Goal: Book appointment/travel/reservation

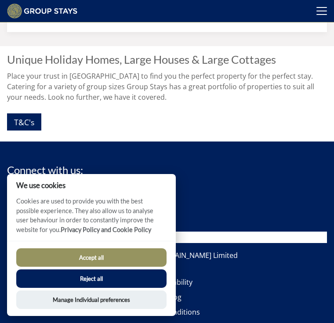
scroll to position [1013, 0]
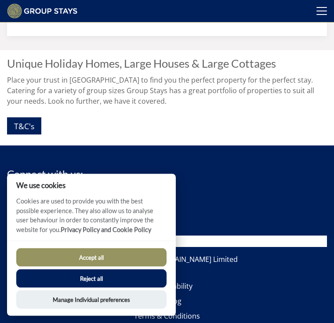
click at [312, 160] on footer "Connect with us: Search: © Copyright 2025 [DOMAIN_NAME] Limited Late Availabili…" at bounding box center [167, 313] width 334 height 335
click at [205, 68] on h2 "Unique Holiday Homes, Large Houses & Large Cottages" at bounding box center [167, 64] width 320 height 12
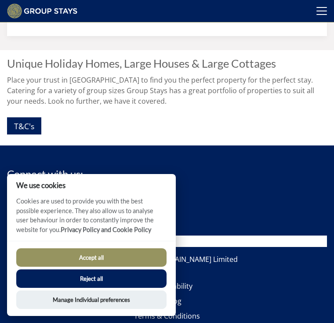
click at [36, 126] on link "T&C's" at bounding box center [24, 125] width 34 height 17
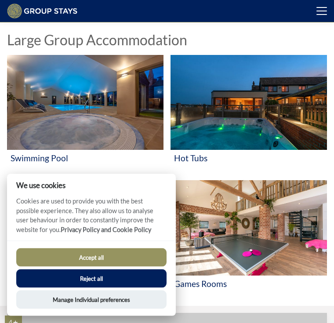
scroll to position [210, 0]
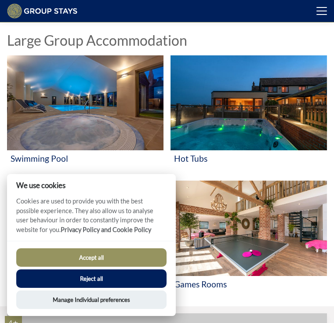
click at [104, 110] on img at bounding box center [85, 102] width 156 height 95
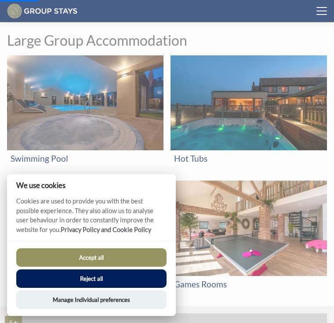
click at [97, 83] on img at bounding box center [85, 102] width 156 height 95
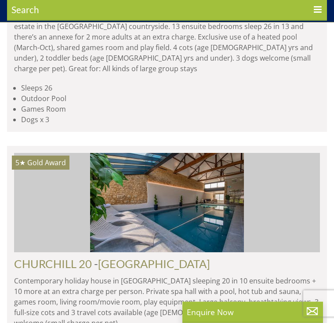
scroll to position [822, 0]
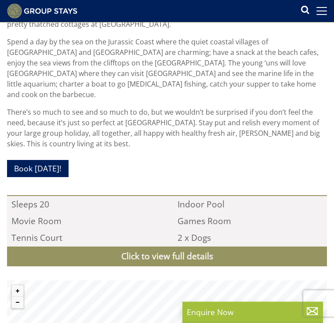
scroll to position [656, 0]
click at [50, 160] on link "Book [DATE]!" at bounding box center [37, 168] width 61 height 17
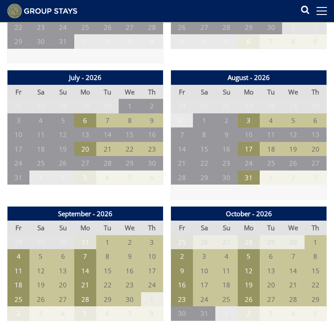
scroll to position [891, 0]
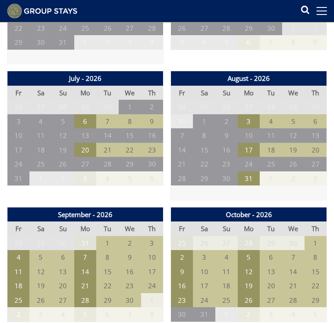
click at [245, 143] on td "17" at bounding box center [249, 150] width 22 height 14
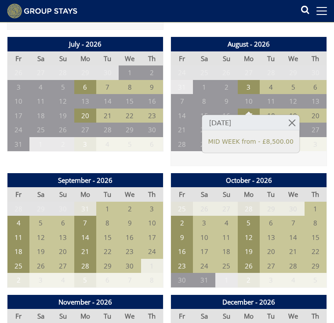
scroll to position [925, 0]
click at [181, 137] on td "28" at bounding box center [182, 144] width 22 height 14
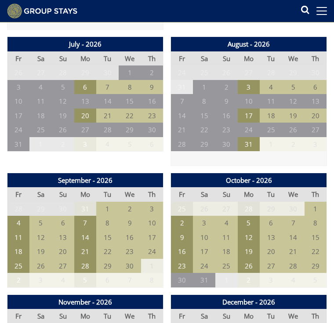
click at [183, 123] on td "21" at bounding box center [182, 130] width 22 height 14
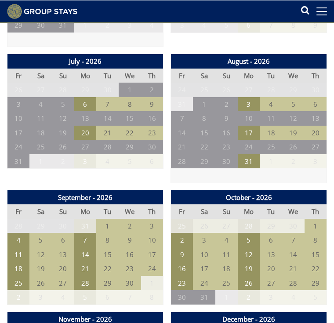
scroll to position [908, 0]
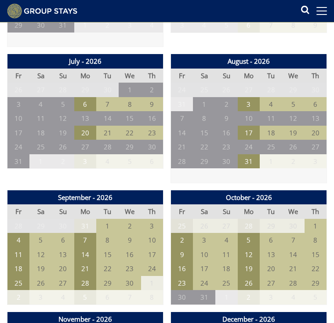
click at [311, 111] on td "13" at bounding box center [315, 118] width 22 height 14
click at [290, 111] on td "12" at bounding box center [293, 118] width 22 height 14
click at [277, 111] on td "11" at bounding box center [271, 118] width 22 height 14
click at [253, 111] on td "10" at bounding box center [249, 118] width 22 height 14
click at [232, 111] on td "9" at bounding box center [226, 118] width 22 height 14
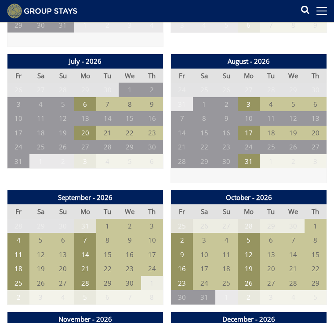
click at [206, 111] on td "8" at bounding box center [204, 118] width 22 height 14
click at [184, 111] on td "7" at bounding box center [182, 118] width 22 height 14
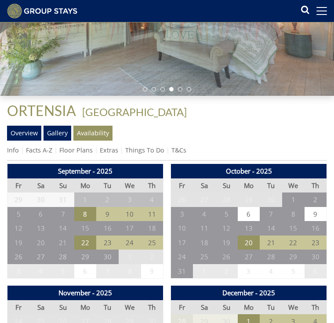
scroll to position [133, 0]
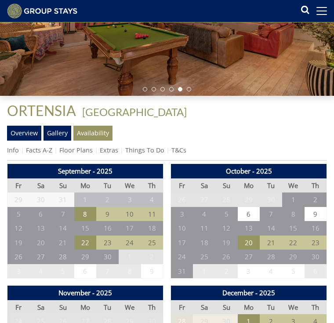
click at [97, 136] on link "Availability" at bounding box center [92, 133] width 39 height 15
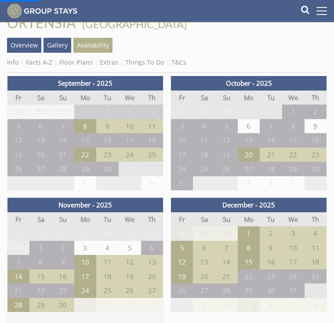
scroll to position [222, 0]
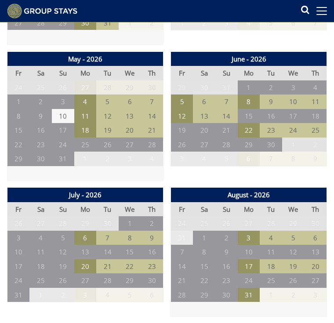
scroll to position [770, 0]
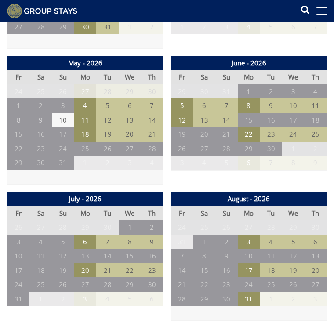
click at [288, 263] on td "19" at bounding box center [293, 270] width 22 height 14
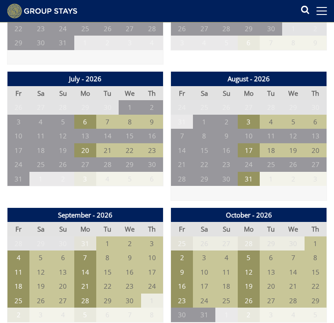
scroll to position [893, 0]
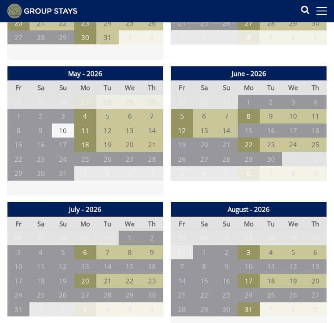
scroll to position [760, 0]
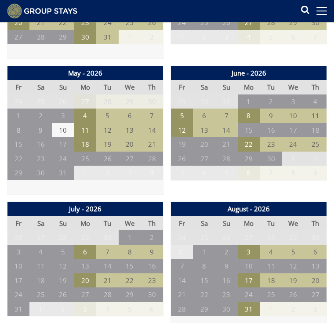
click at [256, 273] on td "17" at bounding box center [249, 280] width 22 height 14
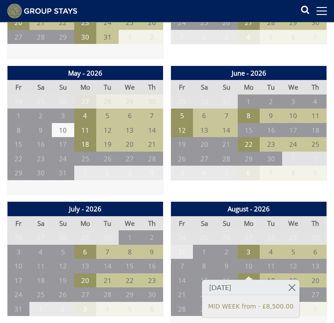
scroll to position [776, 0]
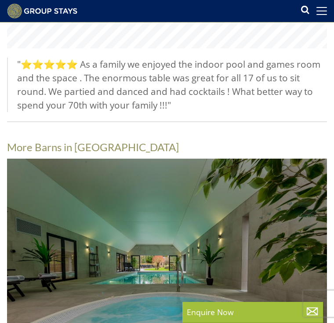
scroll to position [1008, 0]
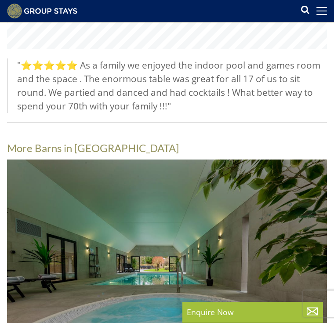
click at [230, 319] on div "Enquire Now" at bounding box center [252, 312] width 141 height 21
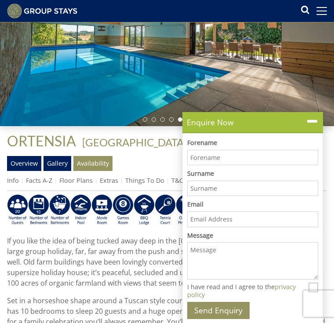
scroll to position [101, 0]
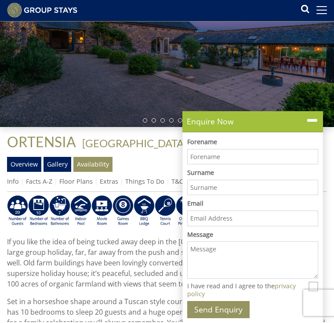
click at [240, 127] on p "Enquire Now" at bounding box center [253, 121] width 132 height 11
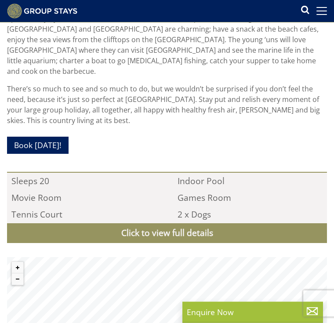
scroll to position [676, 0]
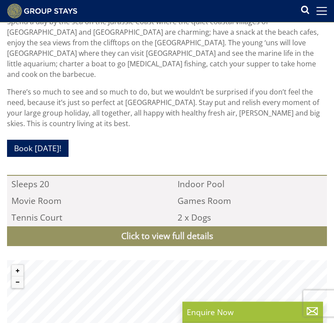
click at [182, 227] on link "Click to view full details" at bounding box center [167, 237] width 320 height 20
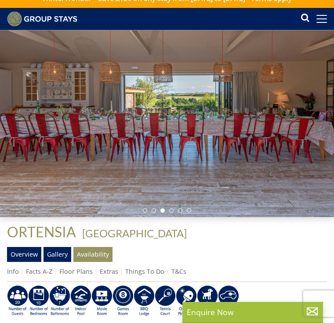
scroll to position [0, 0]
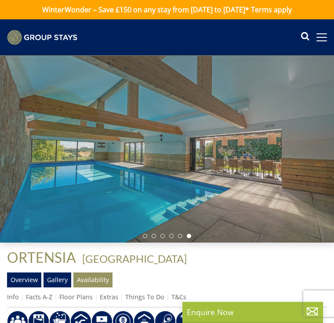
click at [53, 38] on img at bounding box center [42, 37] width 70 height 15
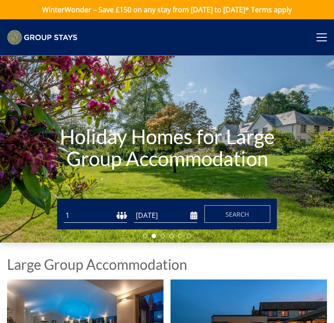
click at [243, 216] on span "Search" at bounding box center [237, 214] width 24 height 8
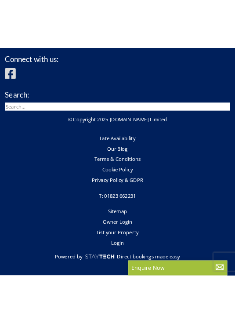
scroll to position [5639, 0]
